Goal: Task Accomplishment & Management: Manage account settings

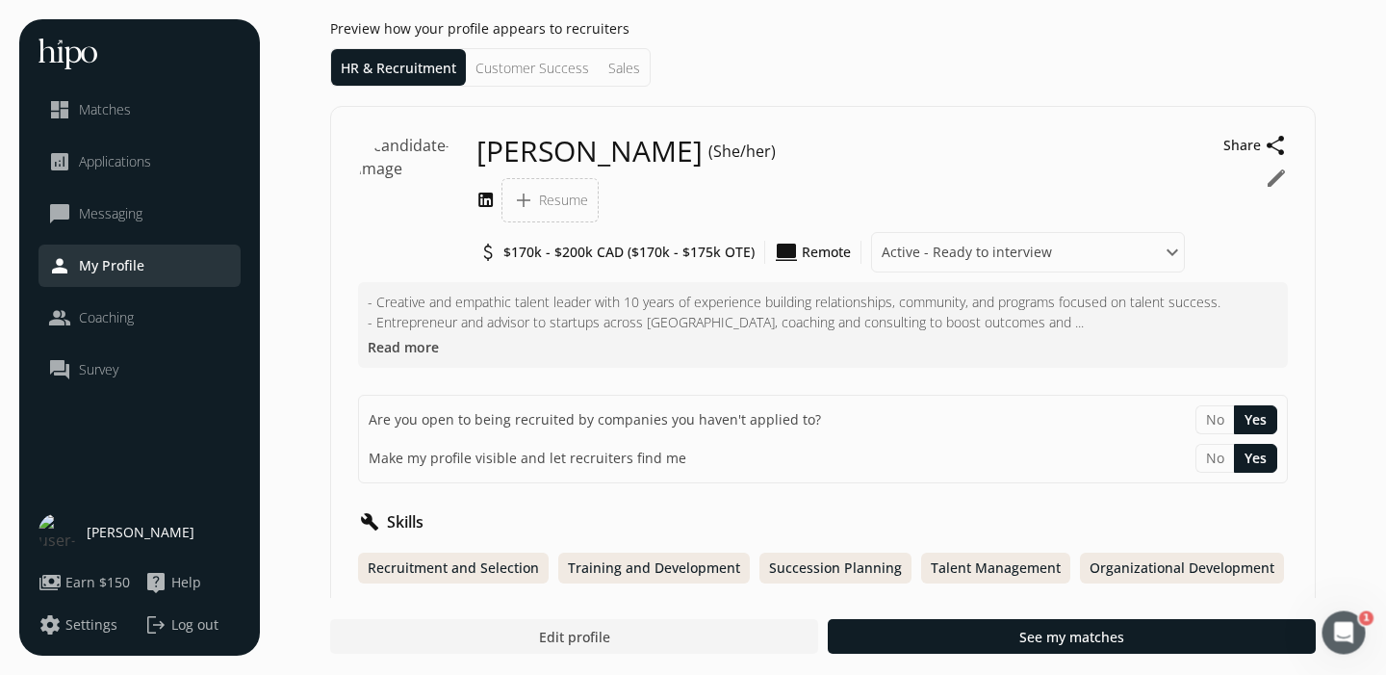
click at [118, 106] on span "Matches" at bounding box center [105, 109] width 52 height 19
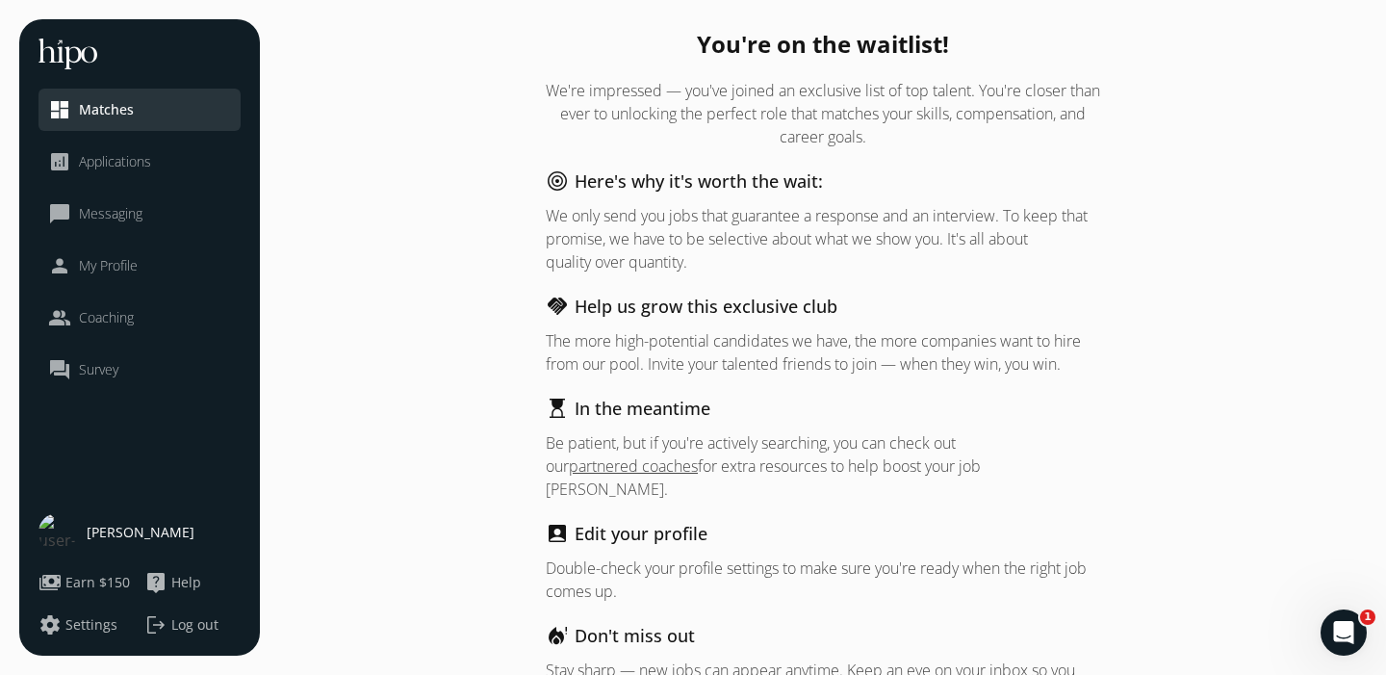
click at [147, 121] on li "dashboard Matches" at bounding box center [140, 110] width 202 height 42
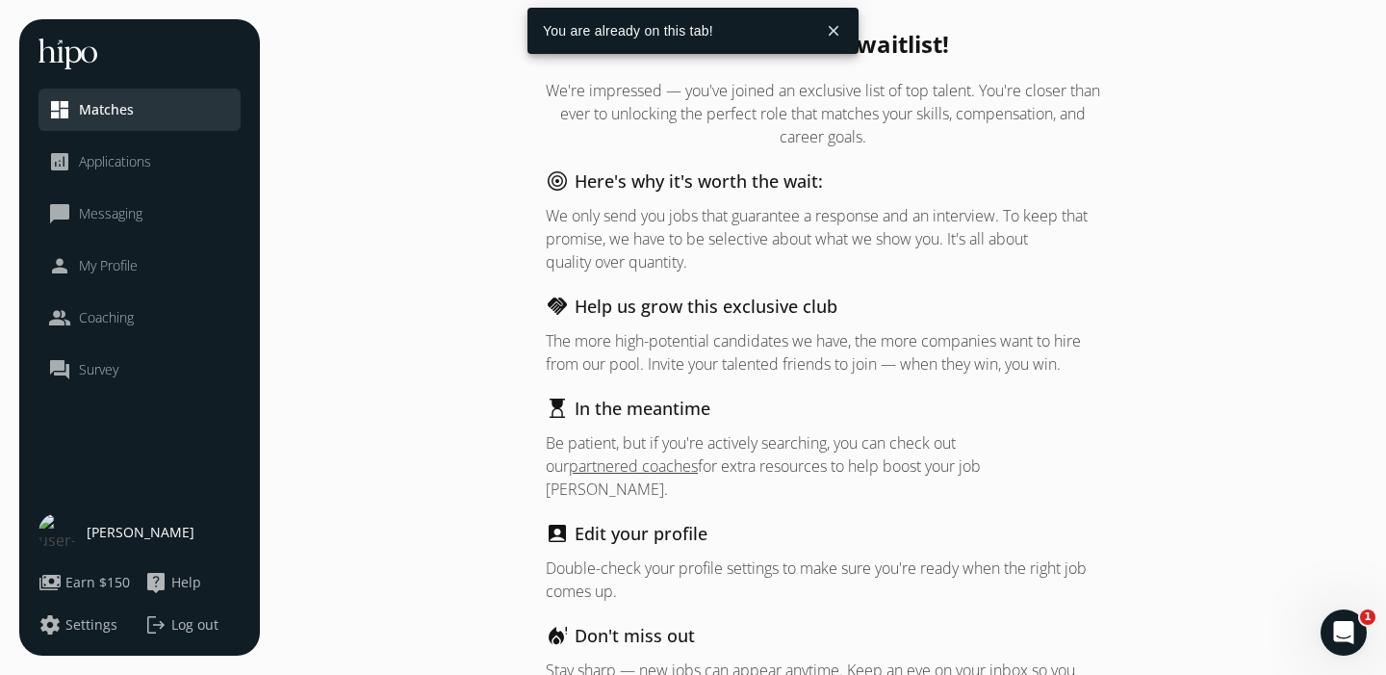
click at [129, 164] on span "Applications" at bounding box center [115, 161] width 72 height 19
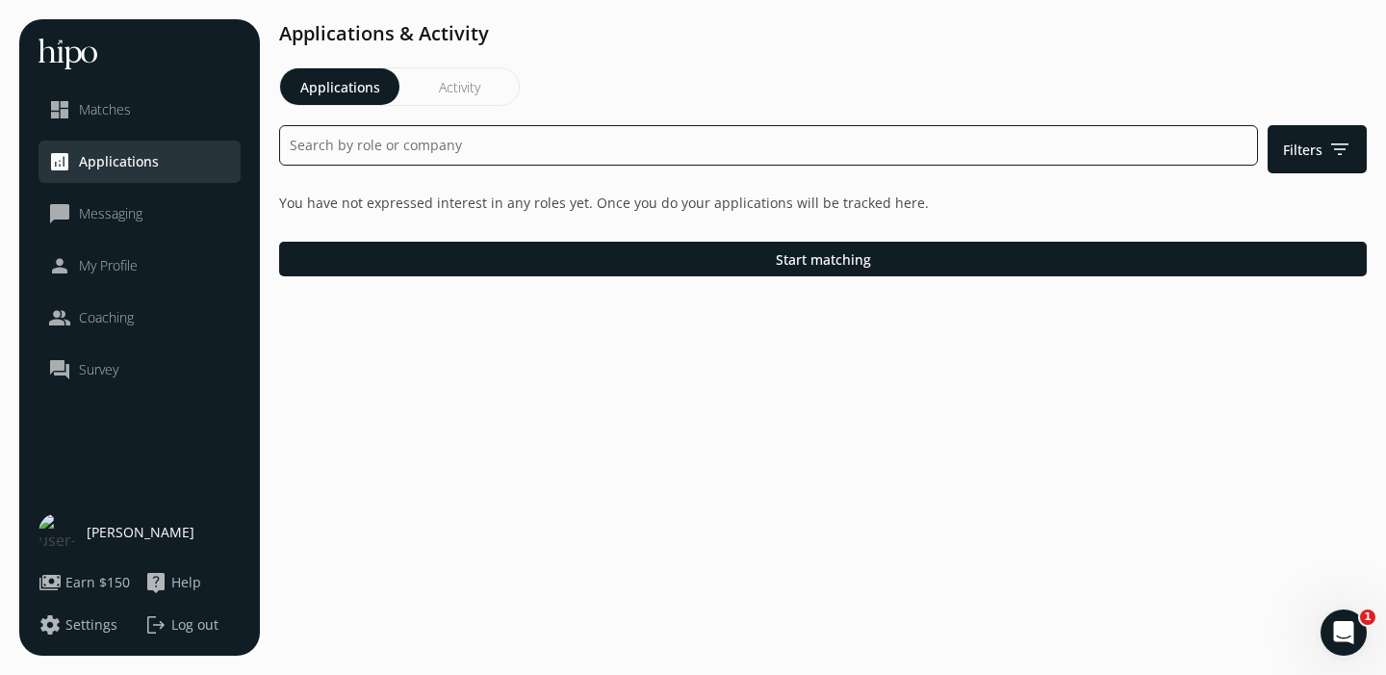
click at [538, 159] on input at bounding box center [768, 145] width 979 height 40
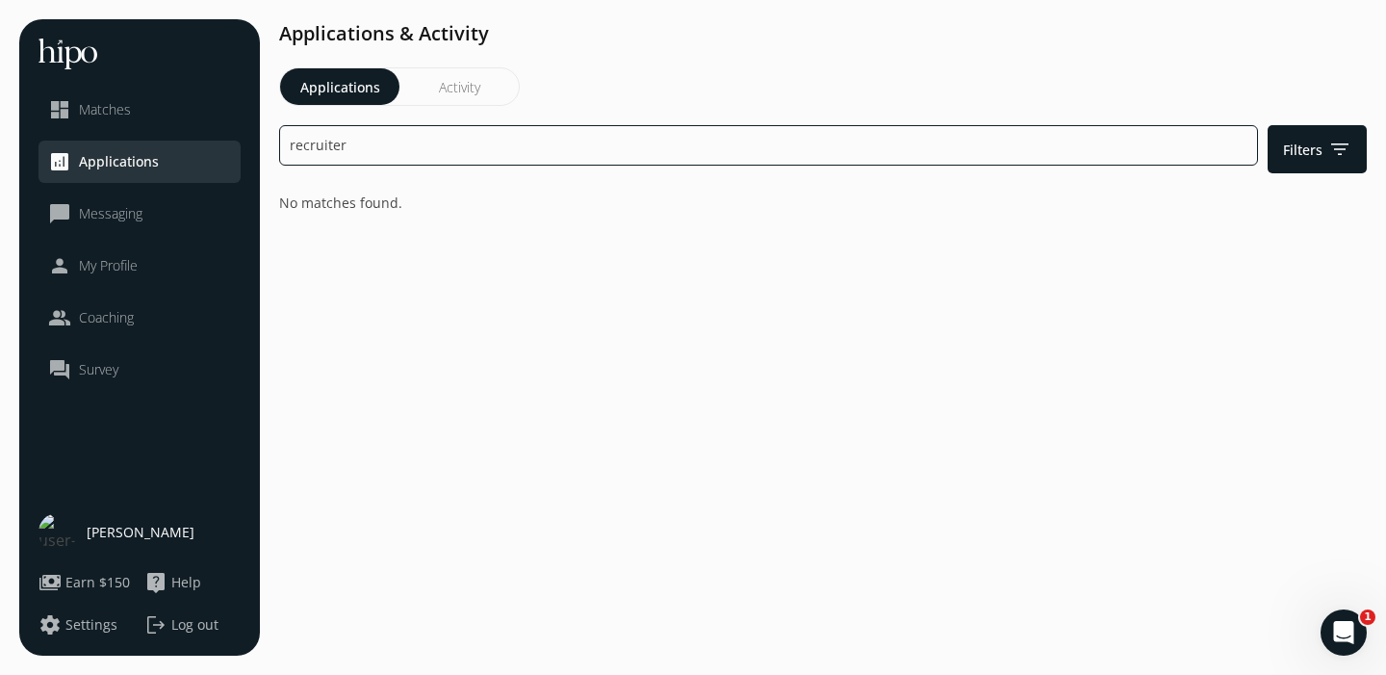
type input "recruiter"
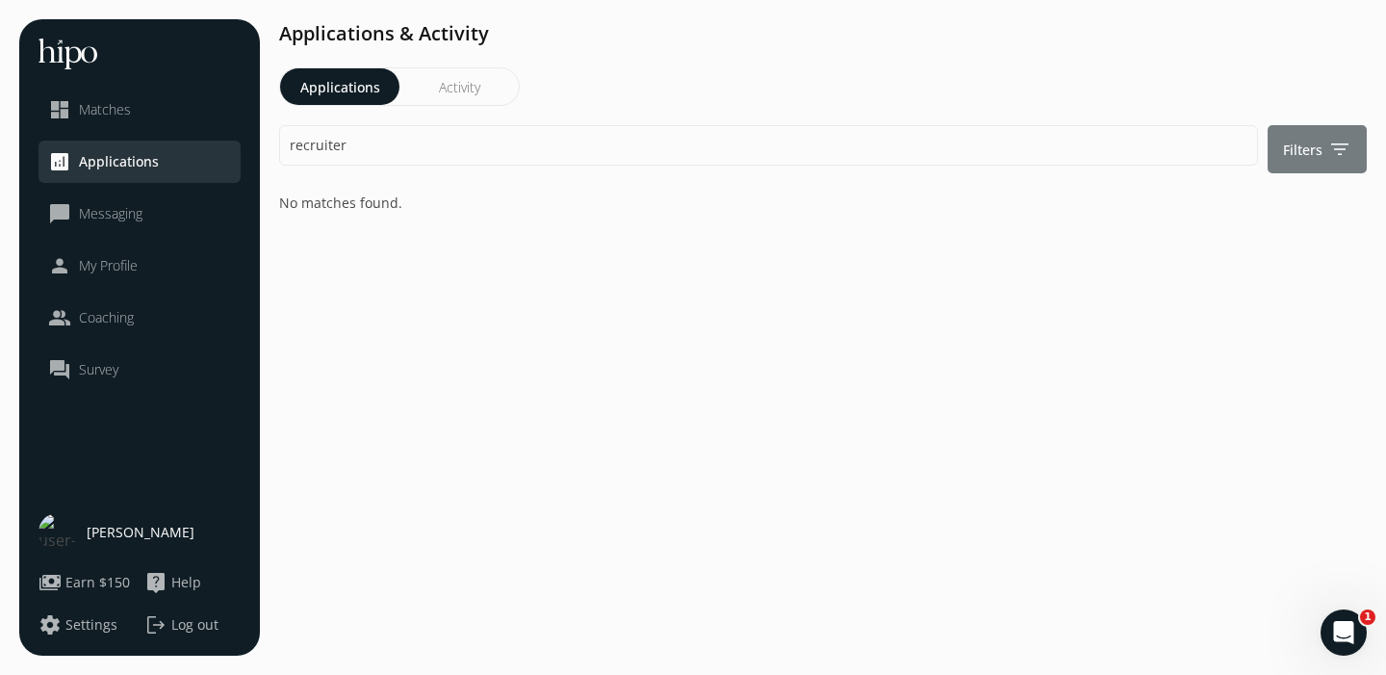
click at [1331, 155] on span "filter_list" at bounding box center [1339, 149] width 23 height 23
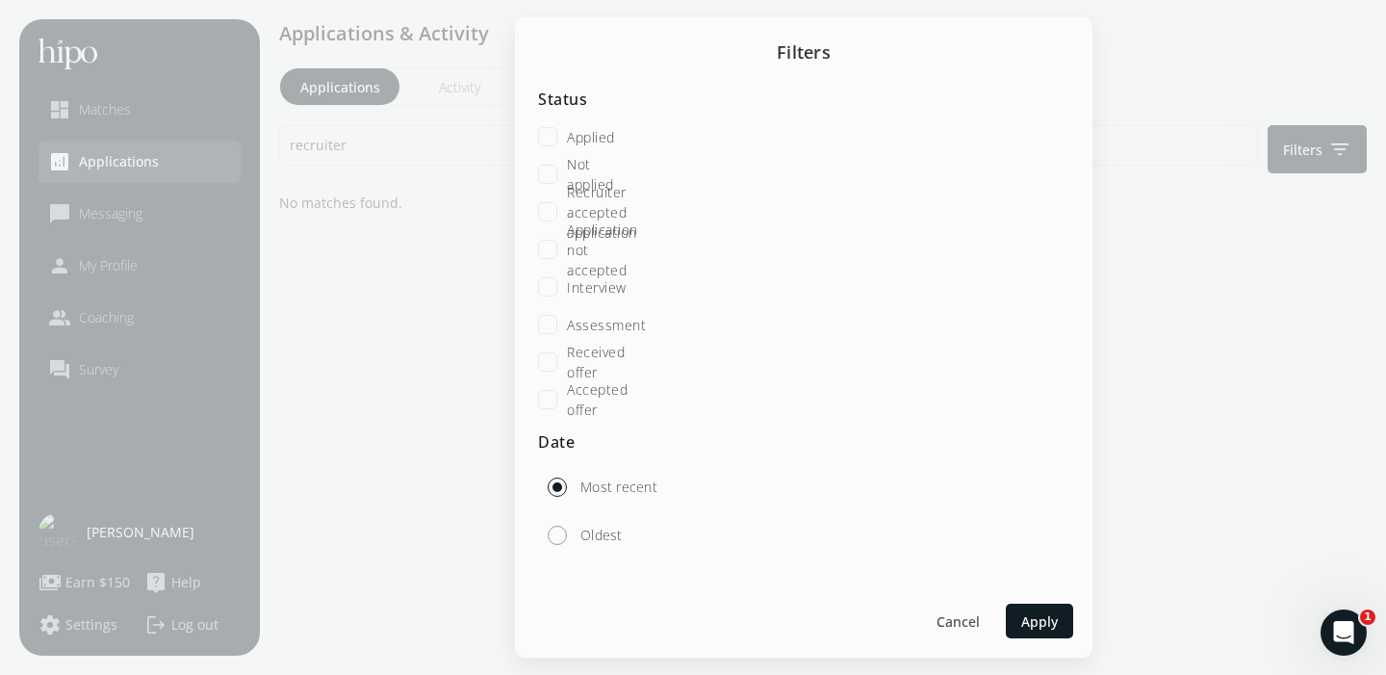
click at [1226, 247] on div at bounding box center [693, 337] width 1386 height 675
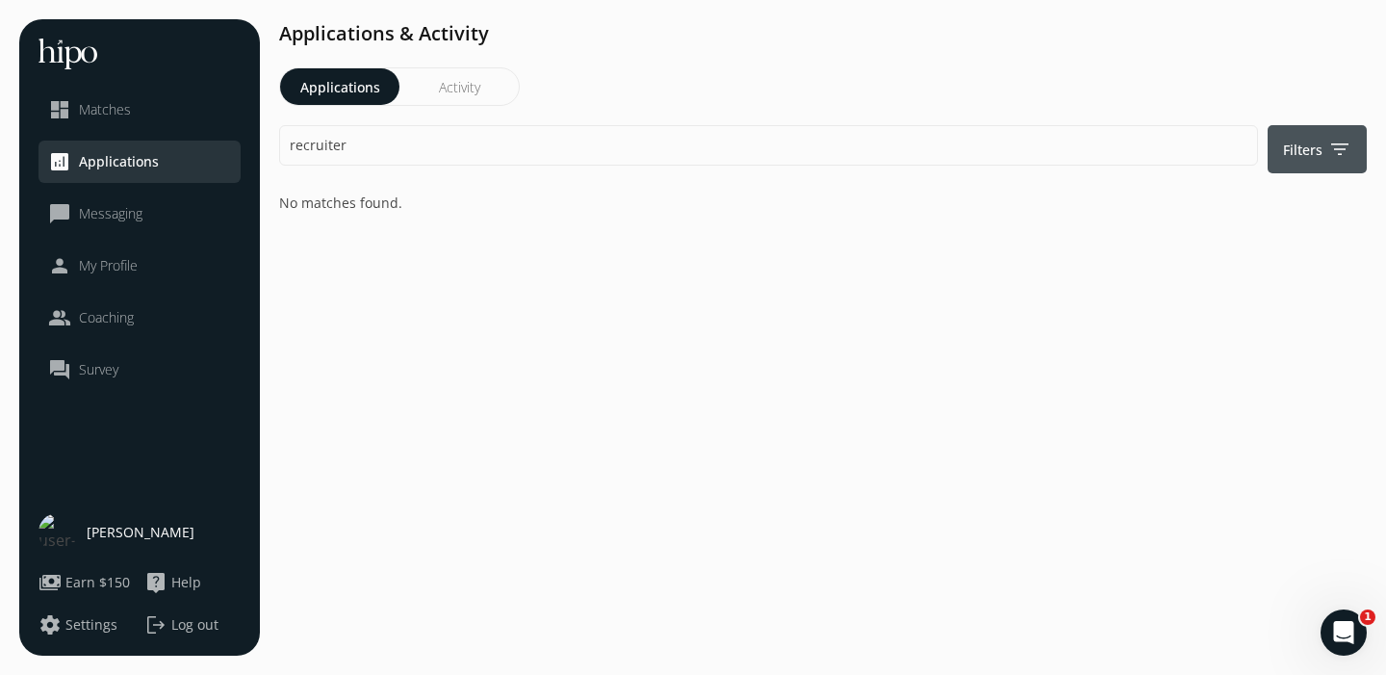
click at [126, 211] on span "Messaging" at bounding box center [111, 213] width 64 height 19
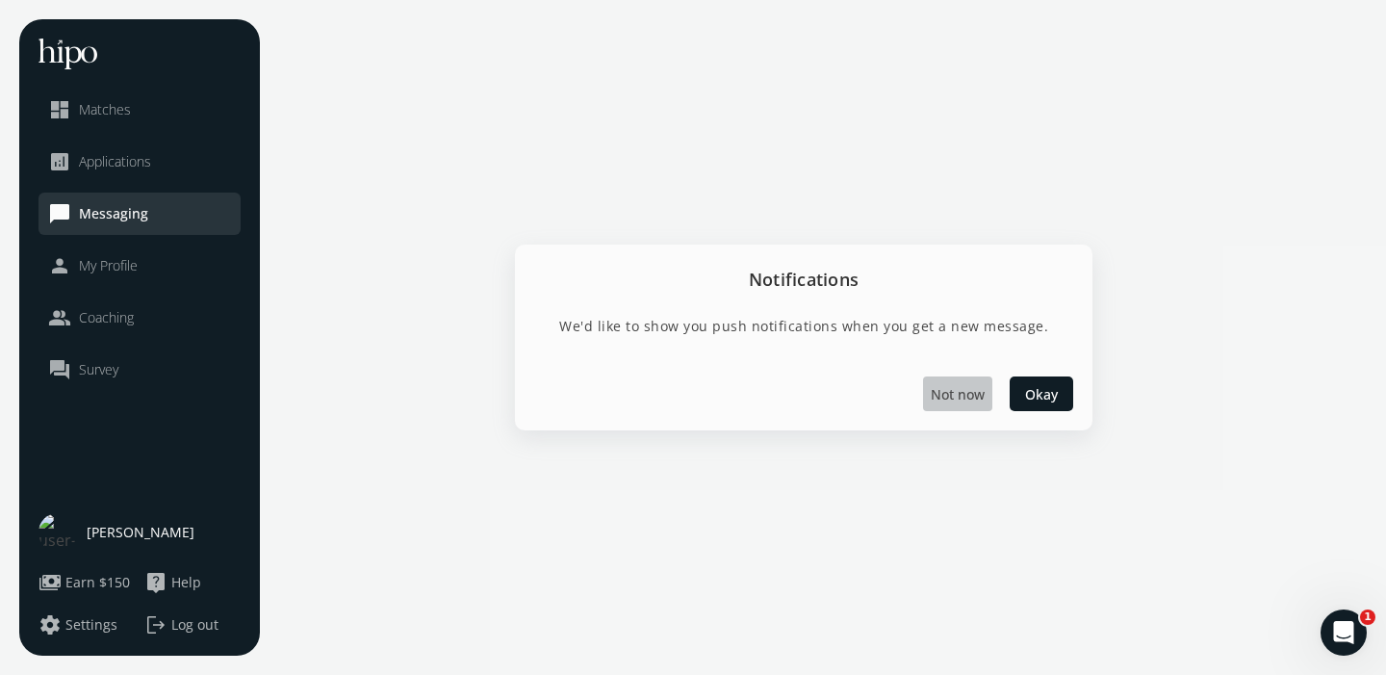
click at [949, 398] on span "Not now" at bounding box center [958, 394] width 54 height 20
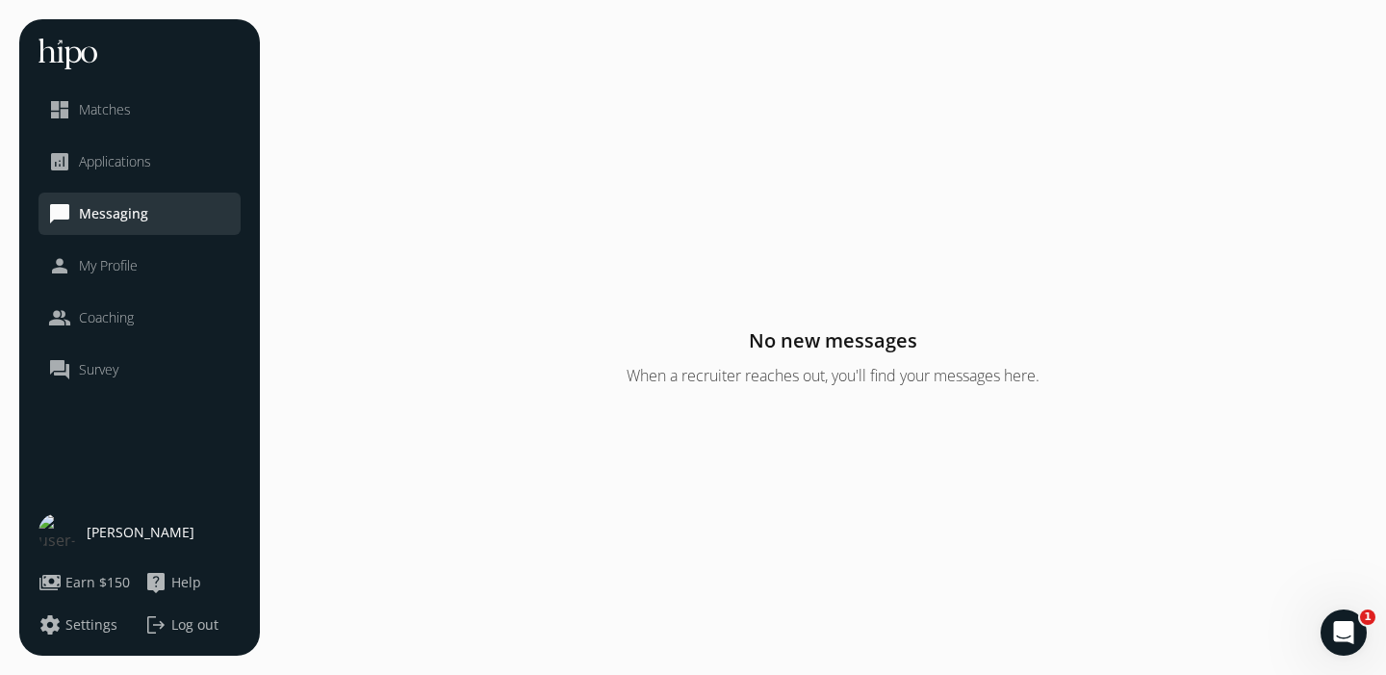
click at [122, 296] on li "person My Profile" at bounding box center [140, 317] width 202 height 42
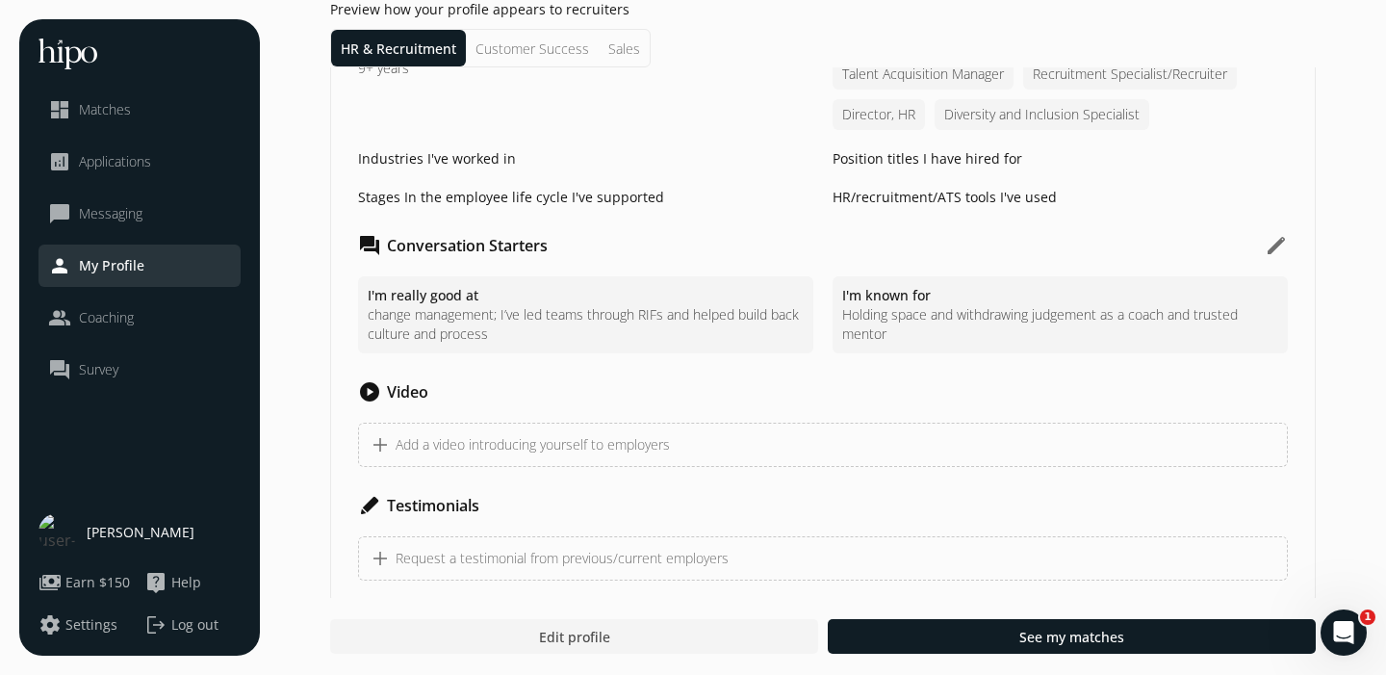
scroll to position [1505, 0]
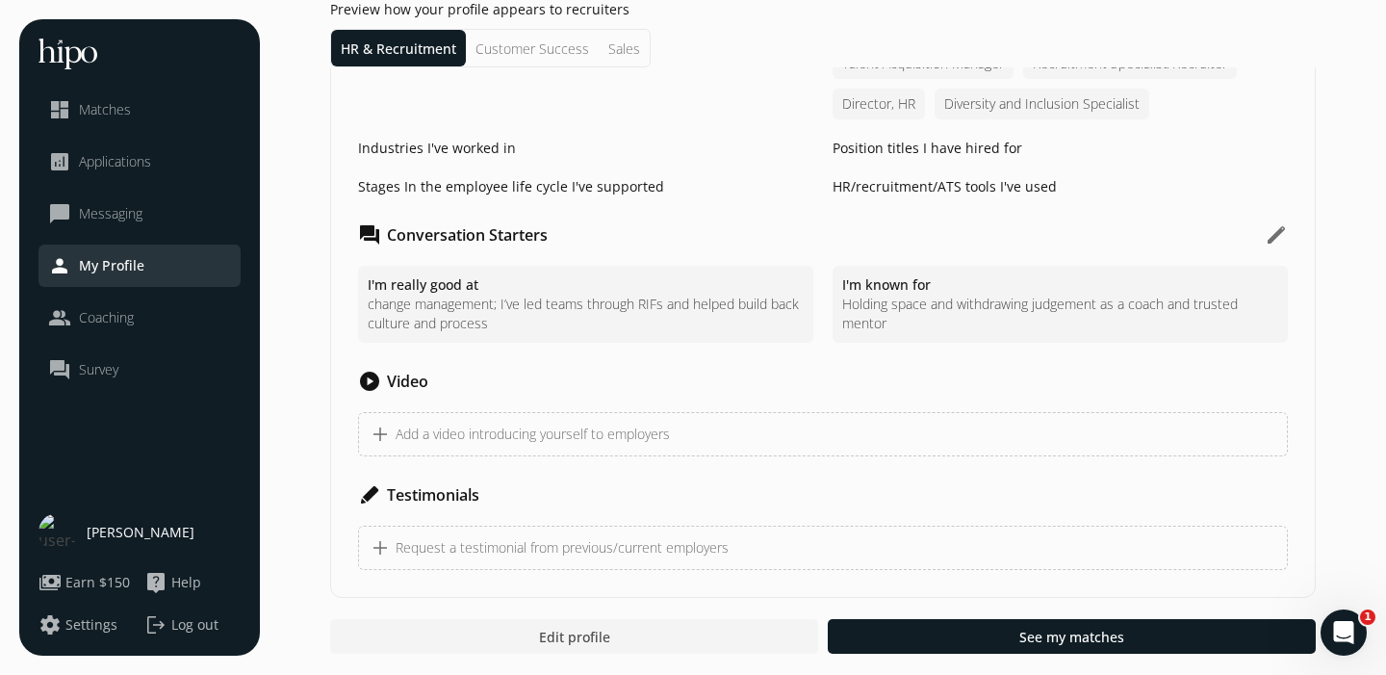
click at [121, 322] on span "Coaching" at bounding box center [106, 317] width 55 height 19
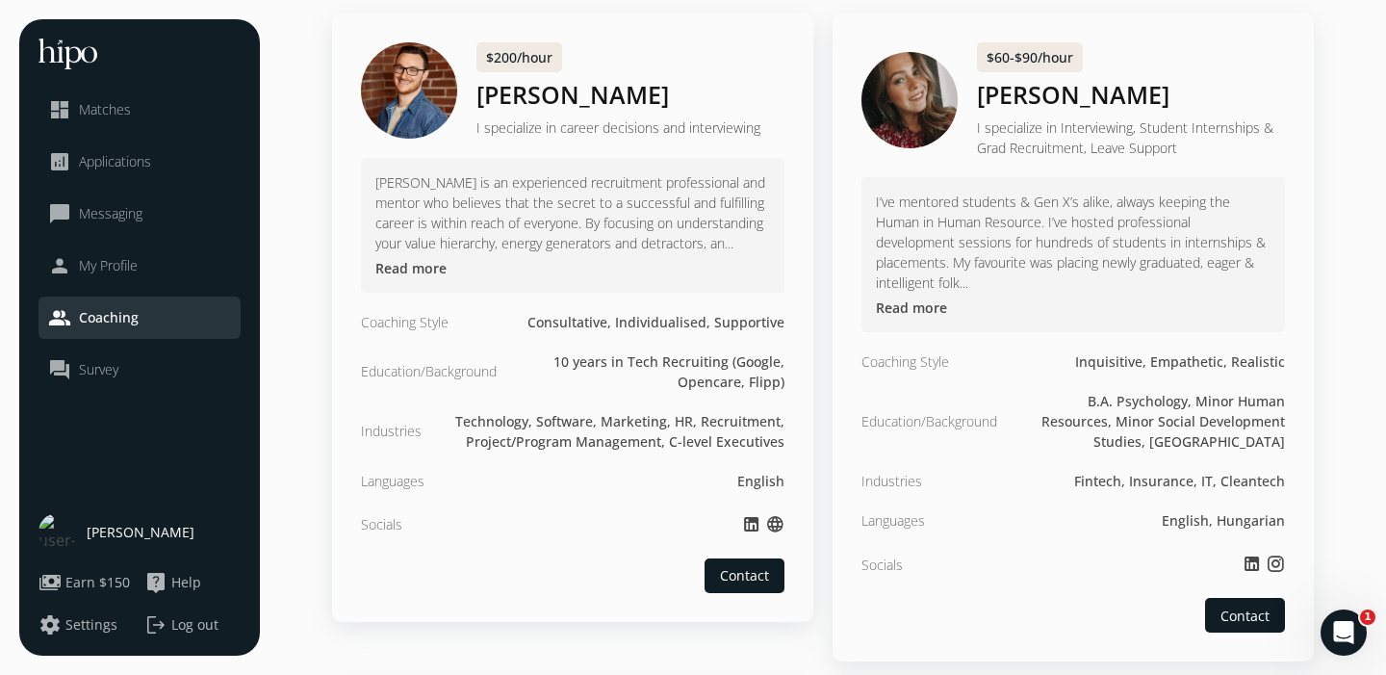
scroll to position [129, 0]
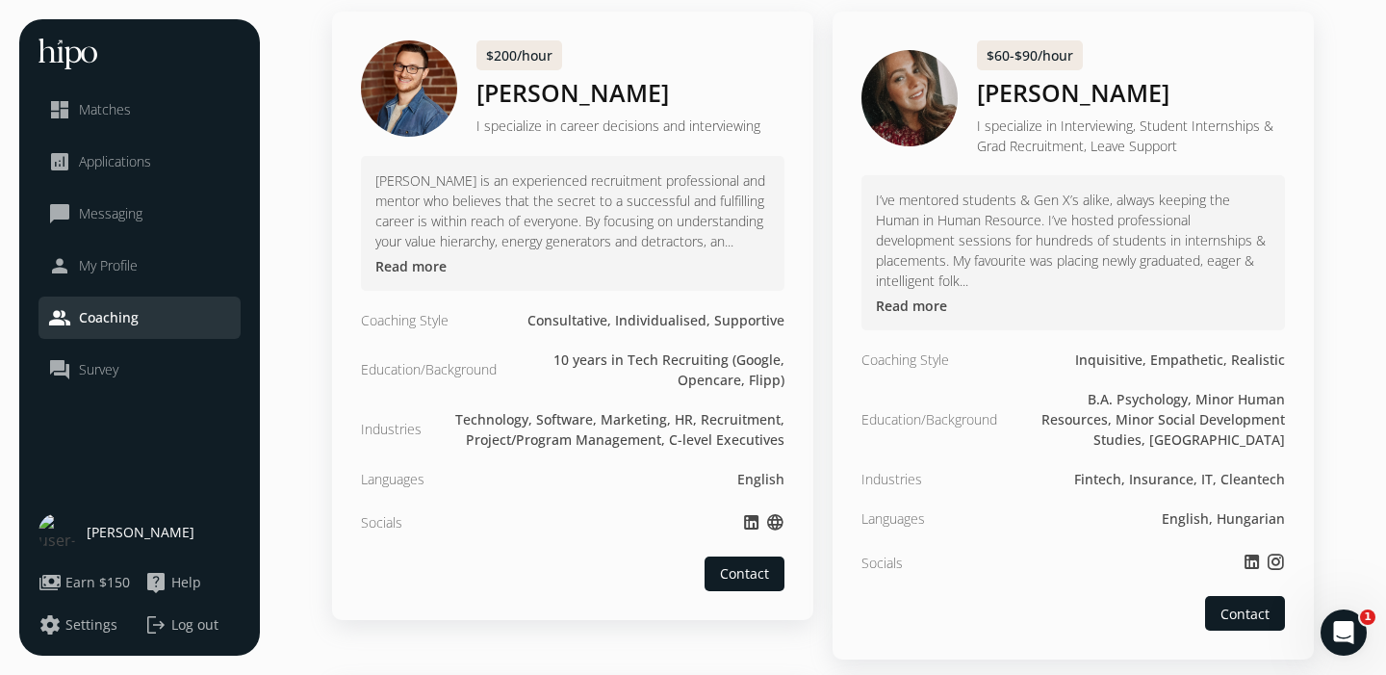
click at [130, 370] on link "question_answer Survey" at bounding box center [139, 369] width 183 height 23
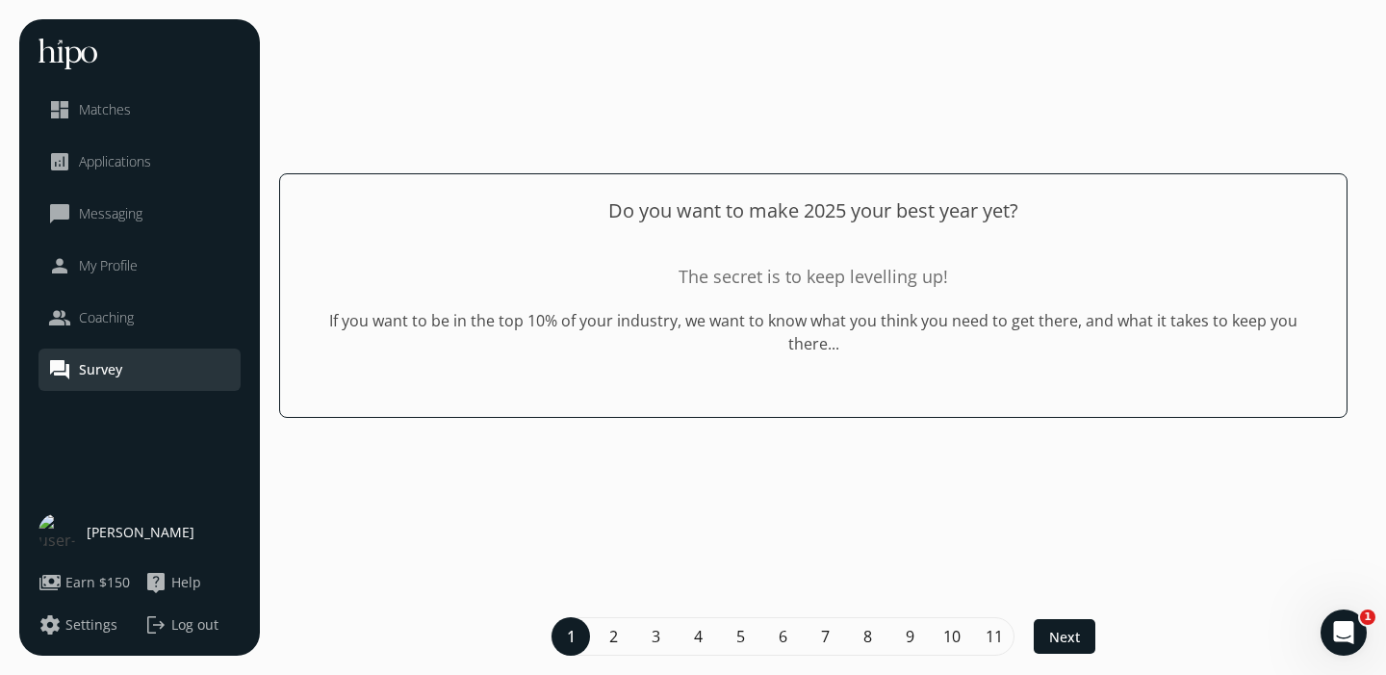
click at [124, 153] on span "Applications" at bounding box center [115, 161] width 72 height 19
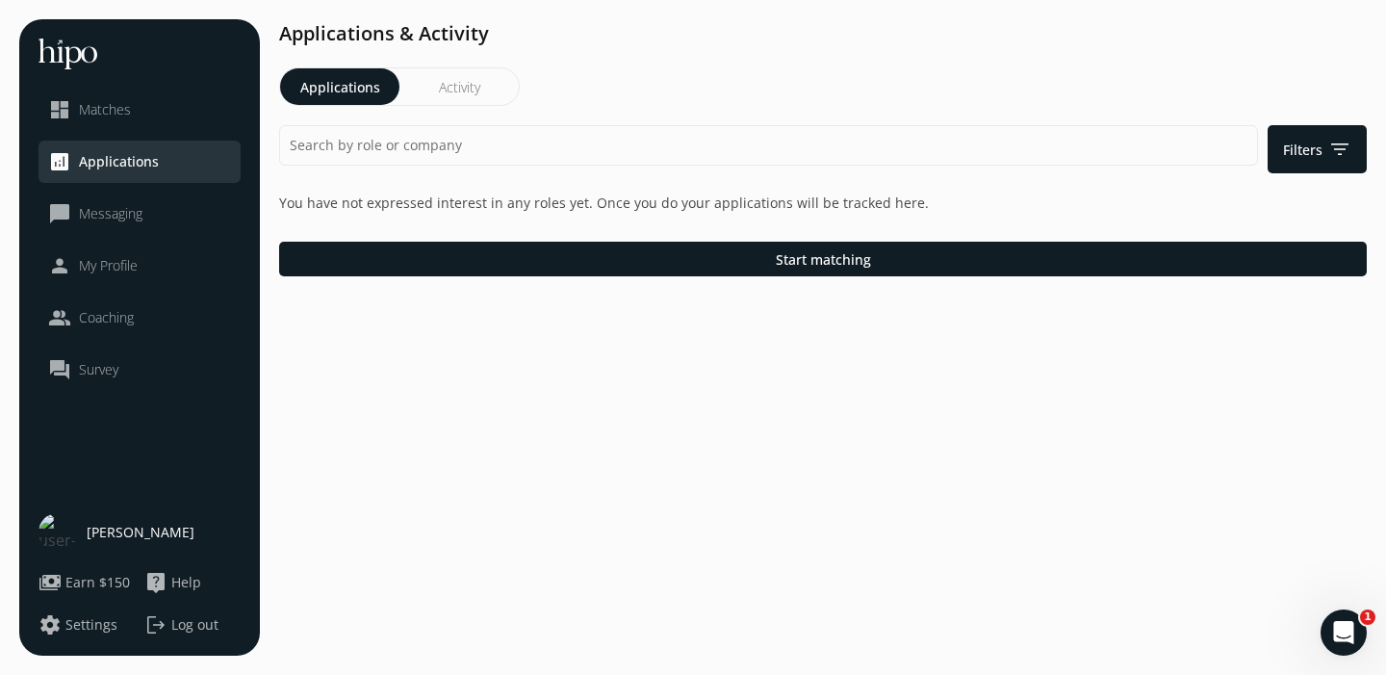
click at [117, 217] on span "Messaging" at bounding box center [111, 213] width 64 height 19
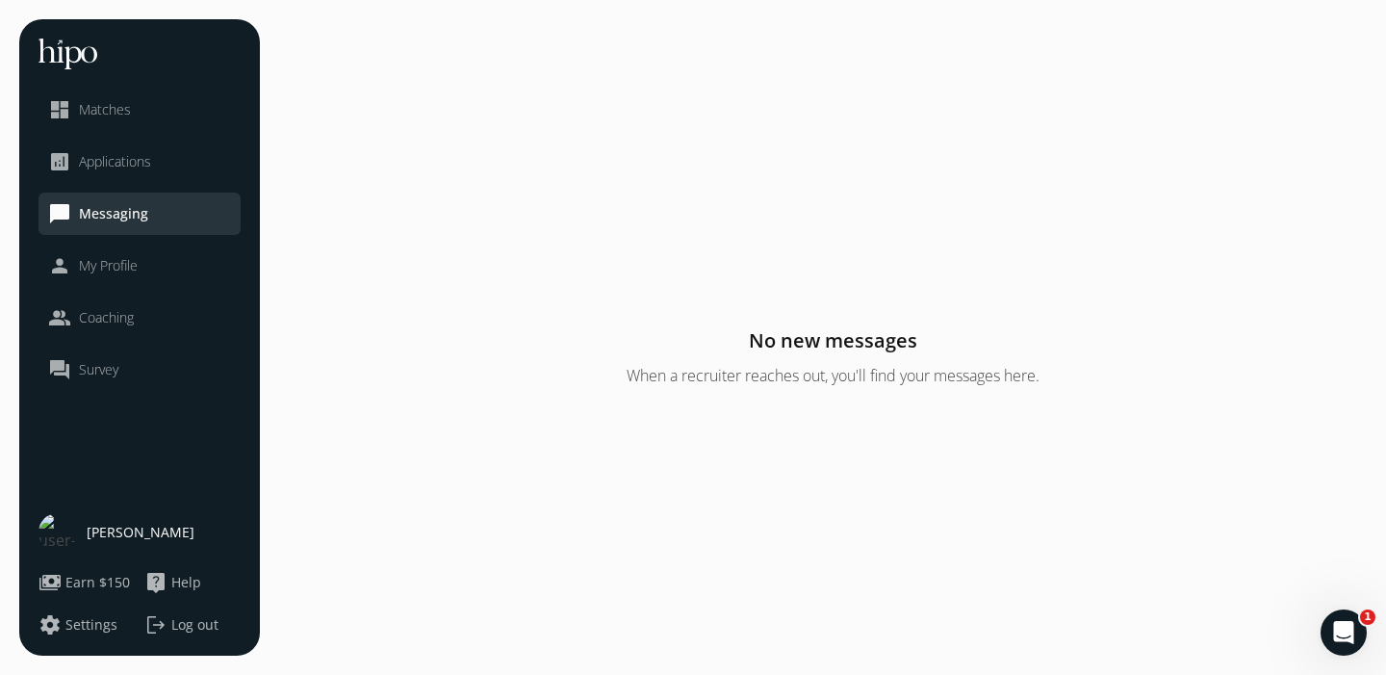
click at [140, 157] on span "Applications" at bounding box center [115, 161] width 72 height 19
